Goal: Check status

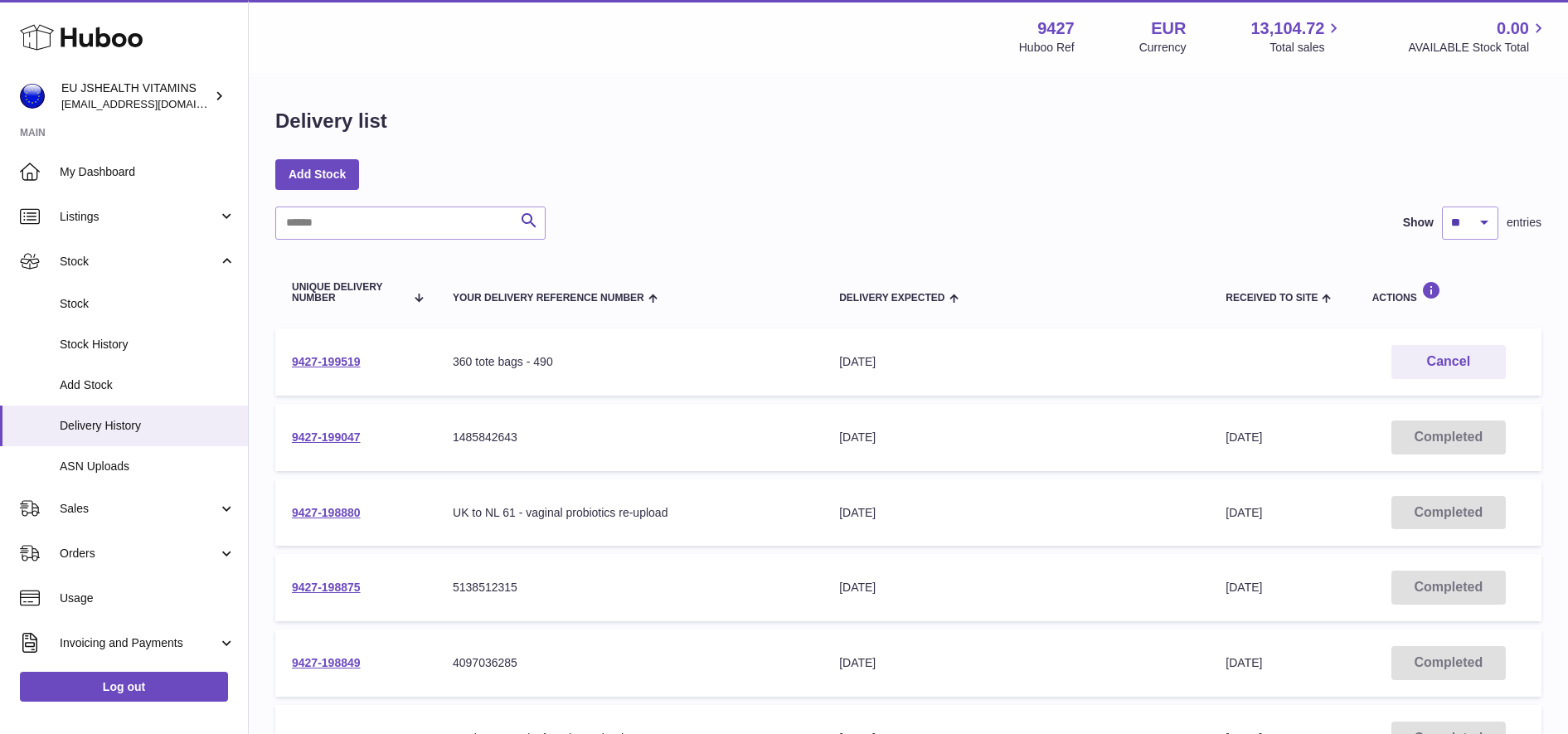
click at [1351, 150] on div "Delivery list Add Stock Search Show ** ** ** *** entries Unique Delivery Number…" at bounding box center [908, 616] width 1320 height 1083
